Goal: Task Accomplishment & Management: Complete application form

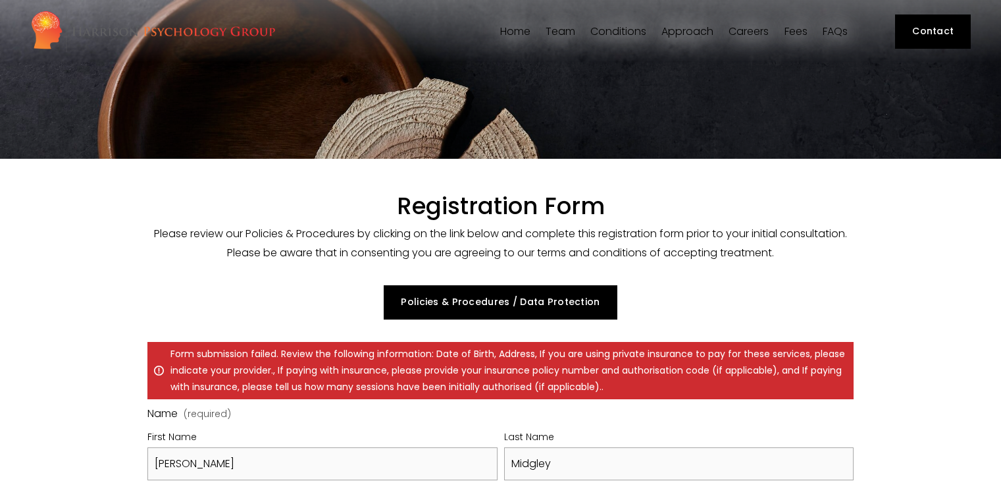
select select "GB"
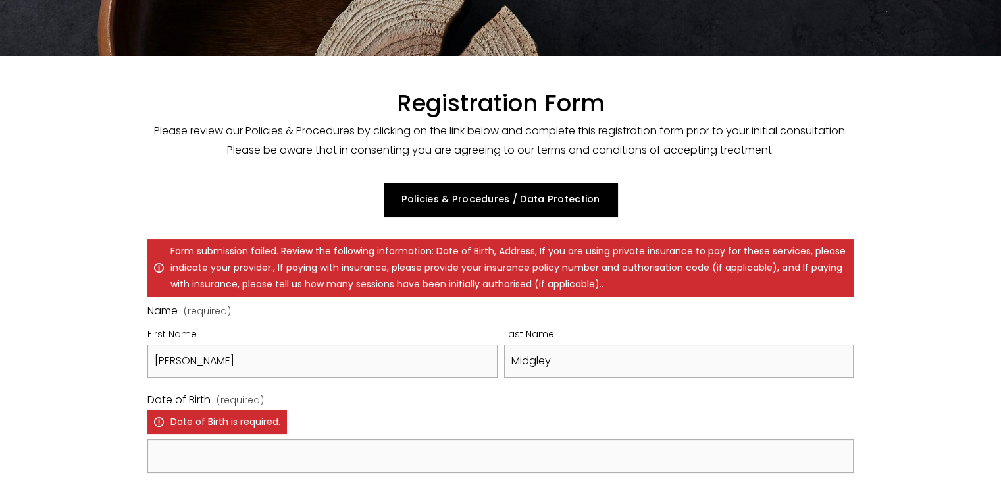
scroll to position [129, 0]
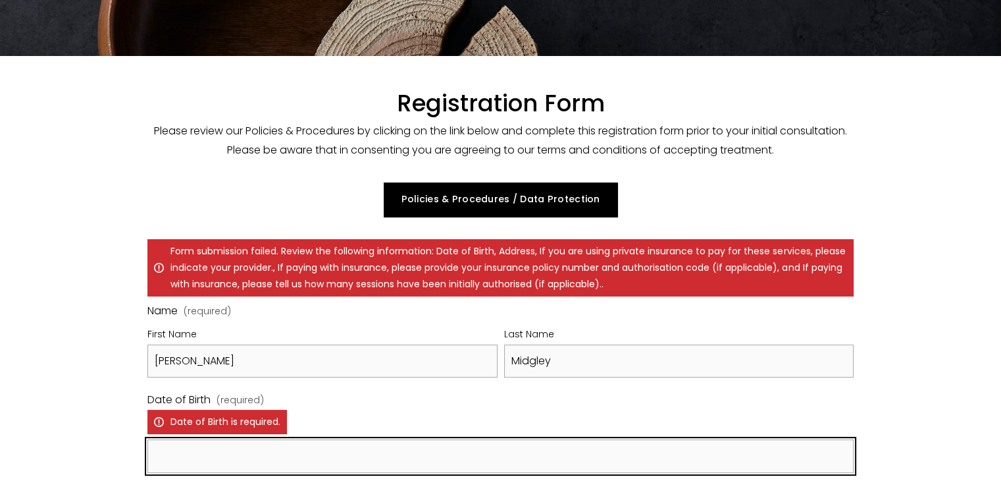
click at [203, 452] on input "Date of Birth (required) Date of Birth is required." at bounding box center [500, 456] width 706 height 34
type input "[DATE]"
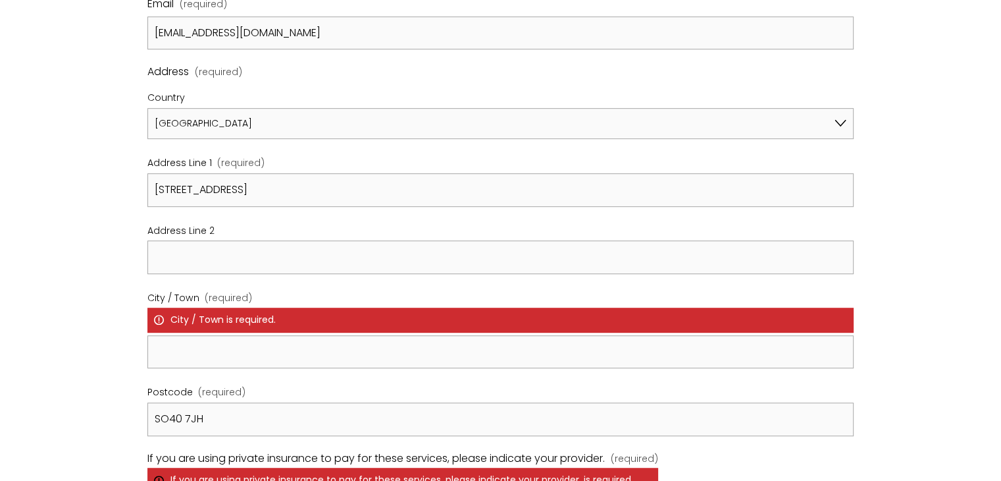
scroll to position [672, 0]
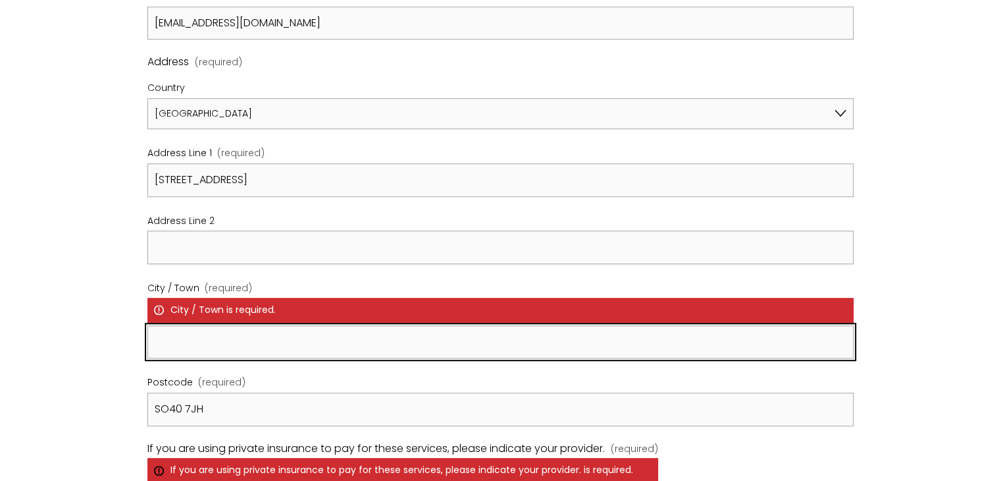
click at [448, 330] on input "City / Town (required) City / Town is required." at bounding box center [500, 342] width 706 height 34
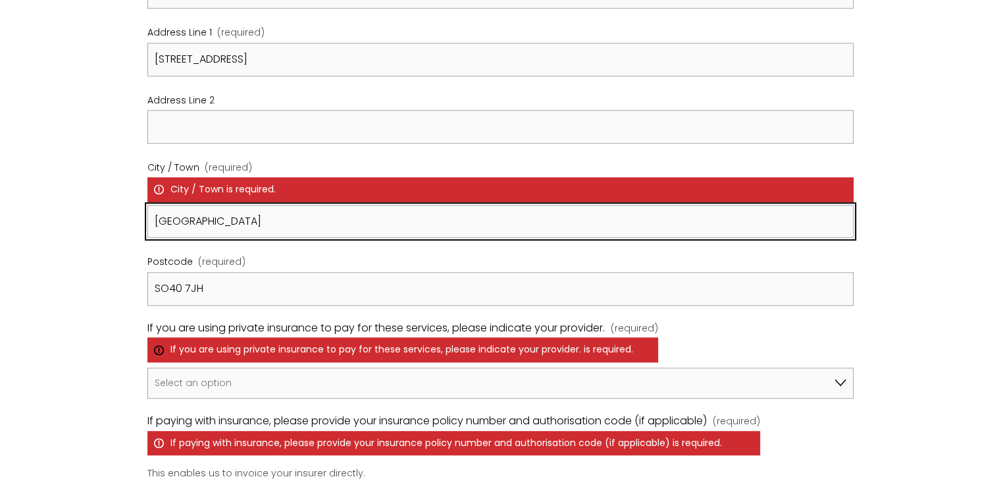
scroll to position [804, 0]
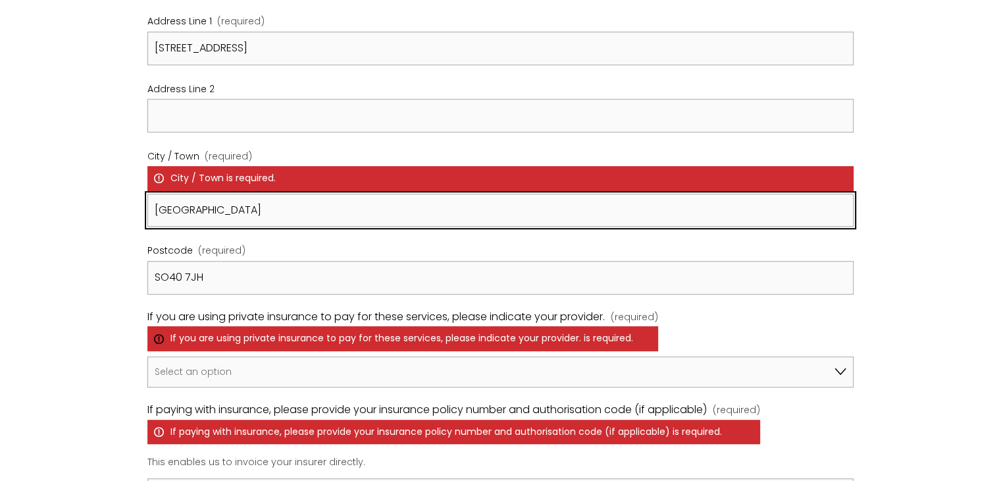
type input "[GEOGRAPHIC_DATA]"
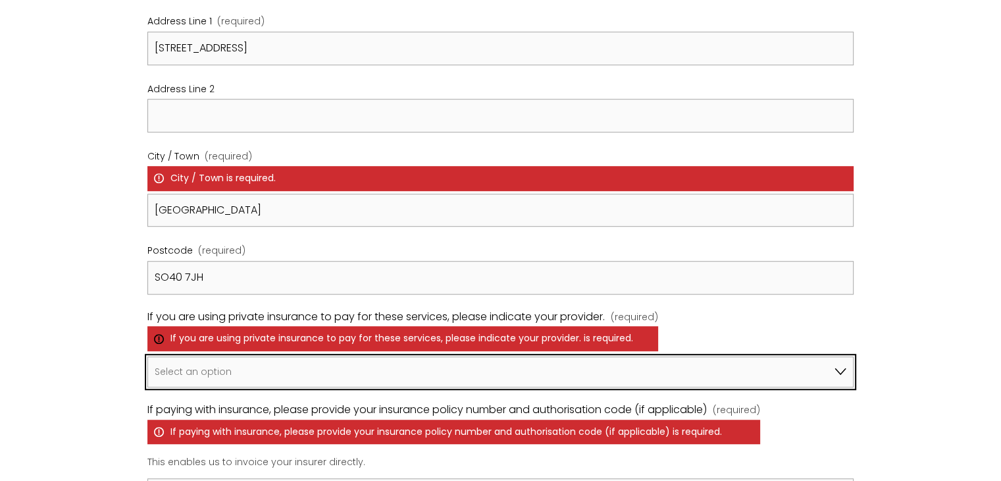
click at [837, 369] on select "Select an option I am not using insurance Axa Aviva Bupa Cigna Healix Vitality …" at bounding box center [500, 372] width 706 height 32
select select "I am not using insurance"
click at [147, 356] on select "Select an option I am not using insurance Axa Aviva Bupa Cigna Healix Vitality …" at bounding box center [500, 372] width 706 height 32
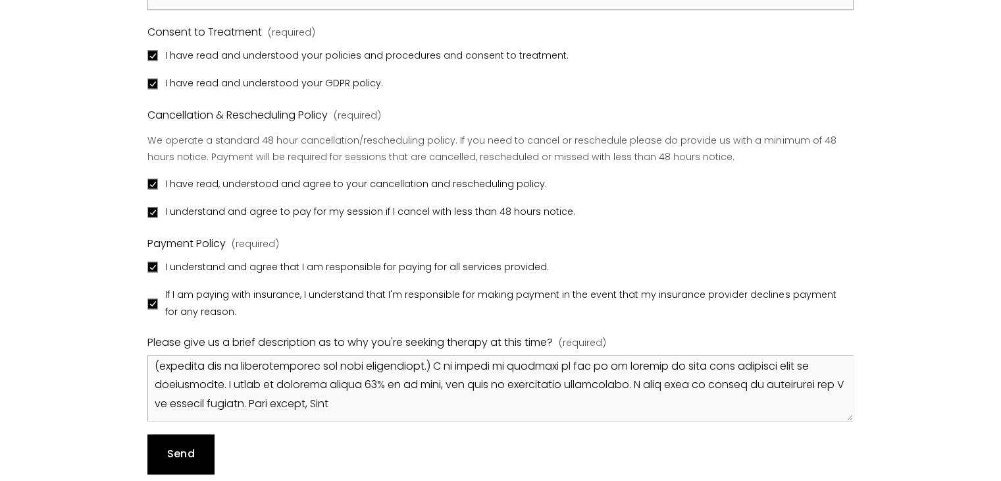
scroll to position [1567, 0]
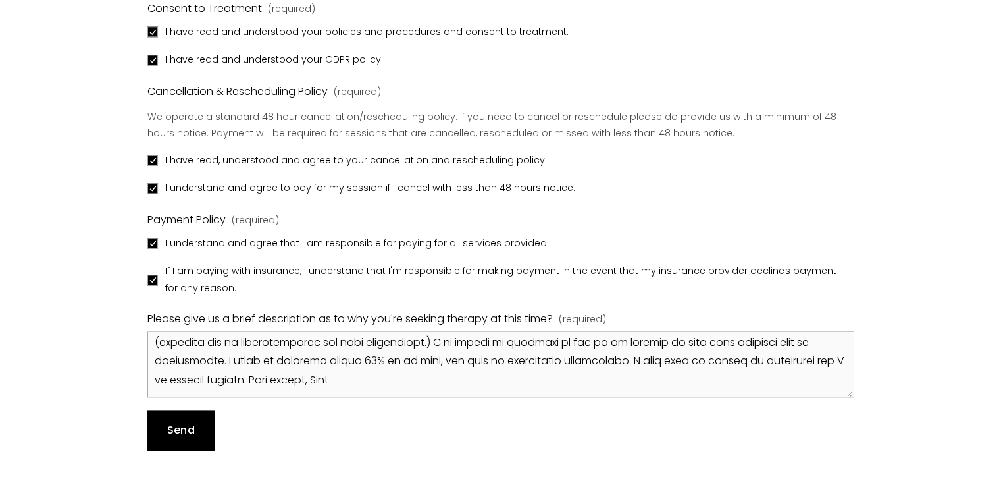
click at [167, 427] on span "Send" at bounding box center [181, 429] width 28 height 15
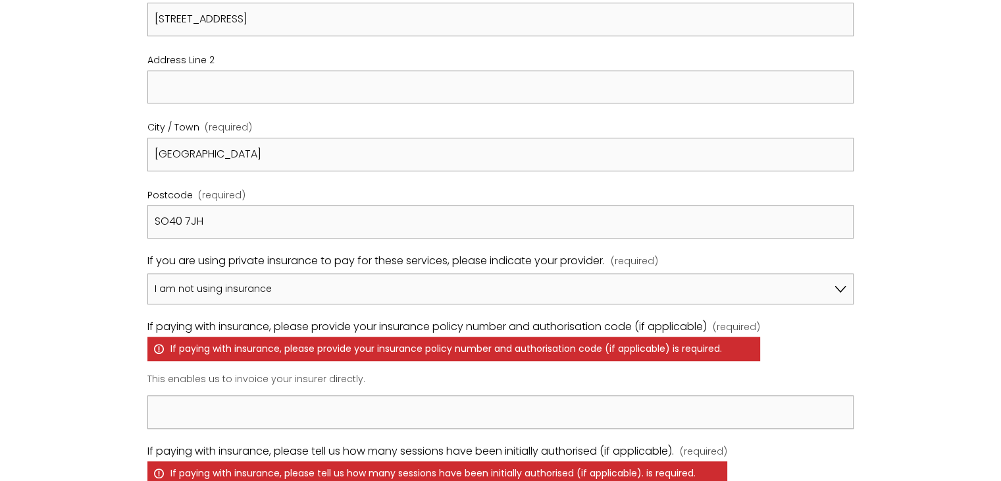
scroll to position [792, 0]
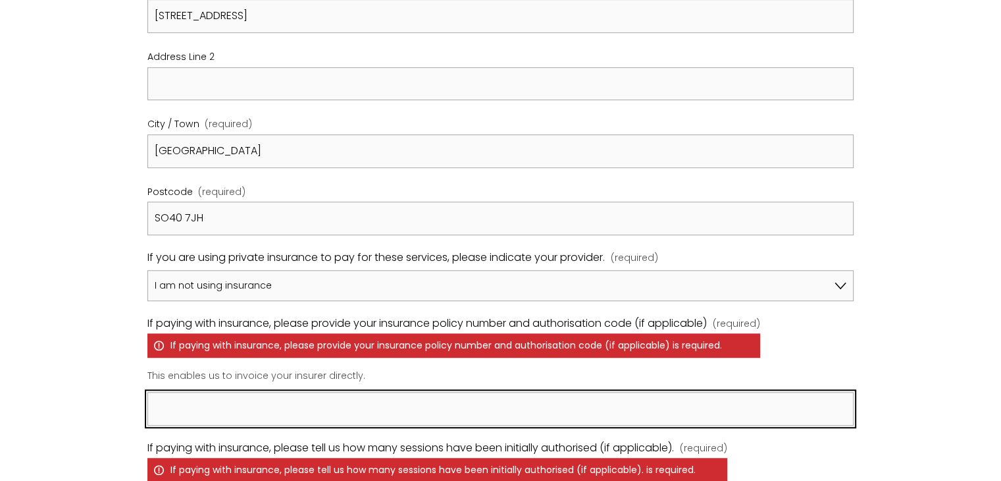
click at [845, 404] on input "If paying with insurance, please provide your insurance policy number and autho…" at bounding box center [500, 409] width 706 height 34
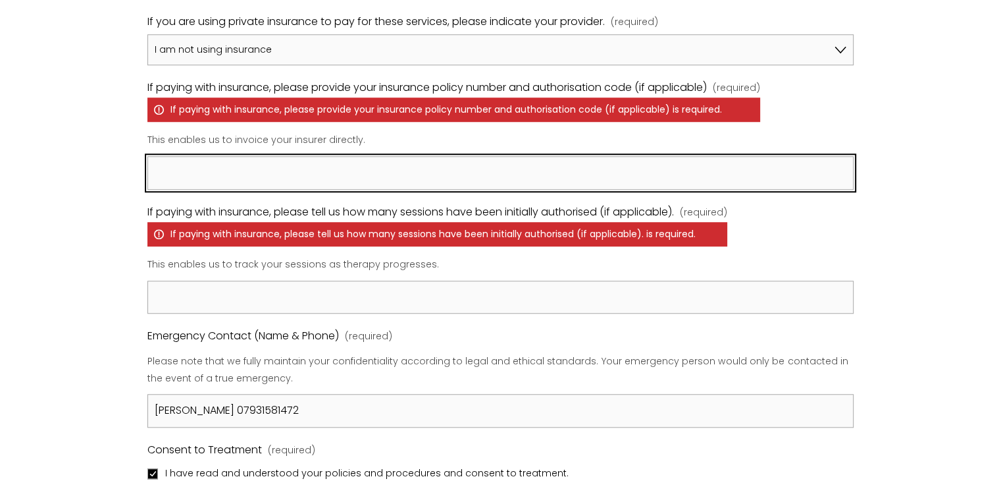
scroll to position [1051, 0]
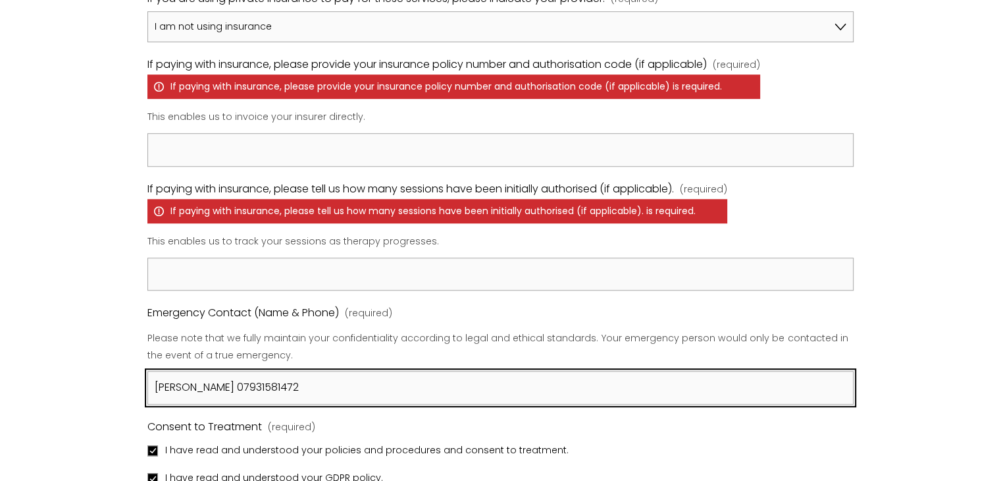
drag, startPoint x: 301, startPoint y: 385, endPoint x: 317, endPoint y: 406, distance: 26.3
click at [317, 406] on div "Name (required) First Name [PERSON_NAME] Last Name [PERSON_NAME] Date of Birth …" at bounding box center [500, 76] width 706 height 1478
